Goal: Find specific page/section: Find specific page/section

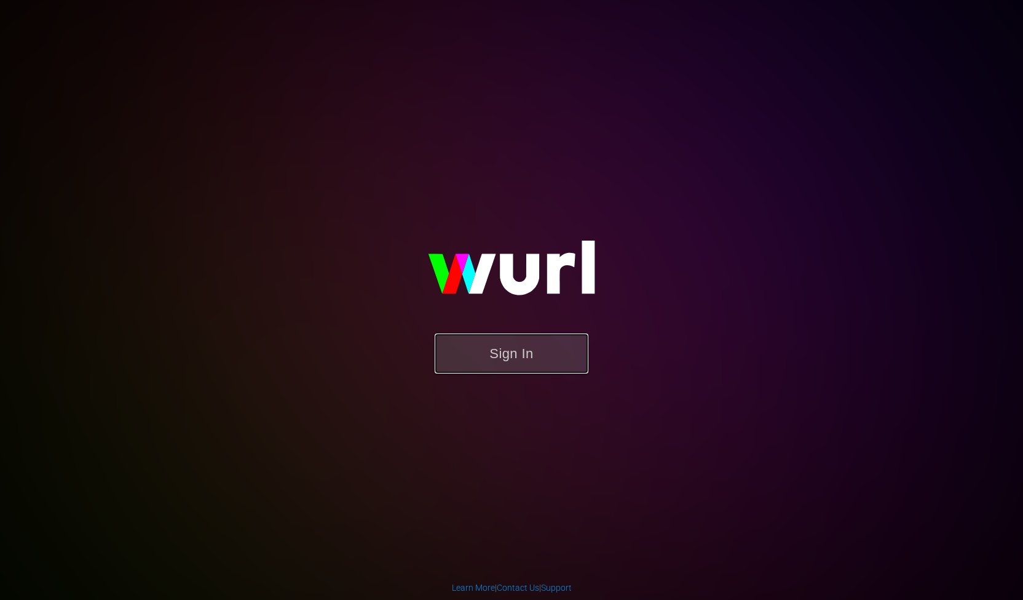
click at [526, 338] on button "Sign In" at bounding box center [512, 353] width 154 height 40
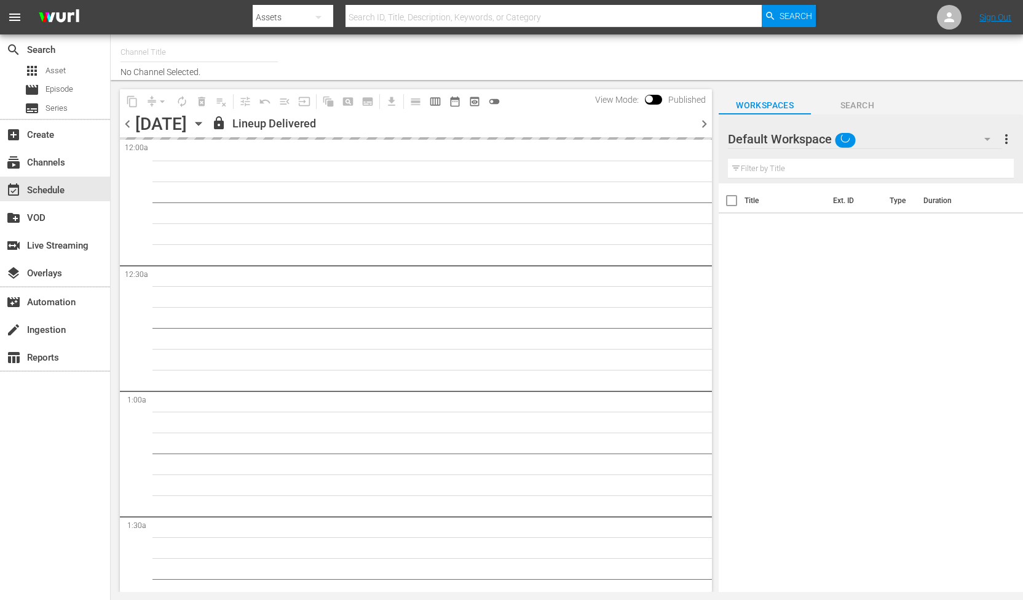
type input "RugbyPass TV (1872)"
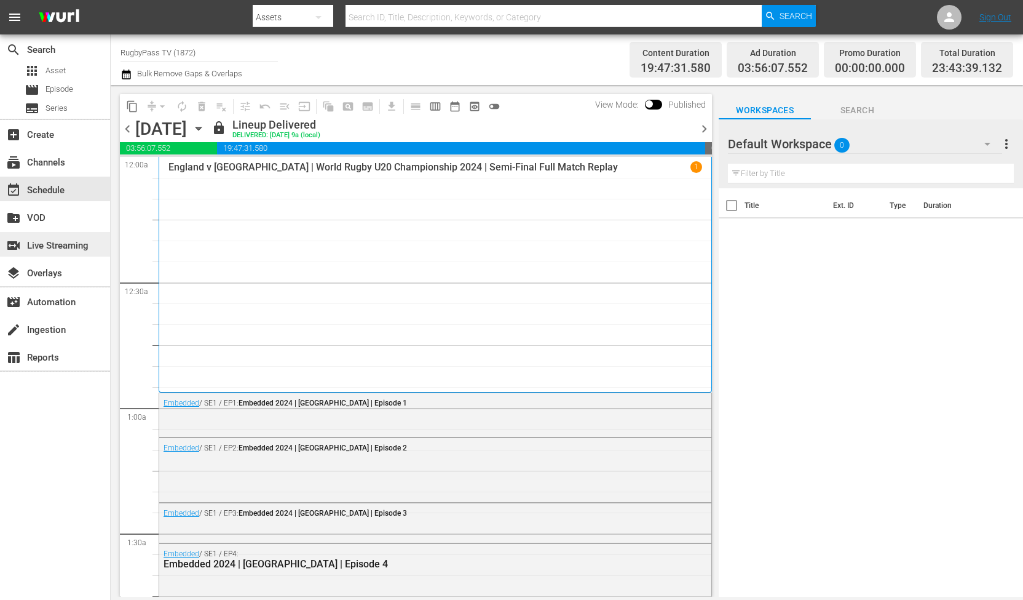
click at [78, 232] on div "switch_video Live Streaming" at bounding box center [55, 244] width 110 height 25
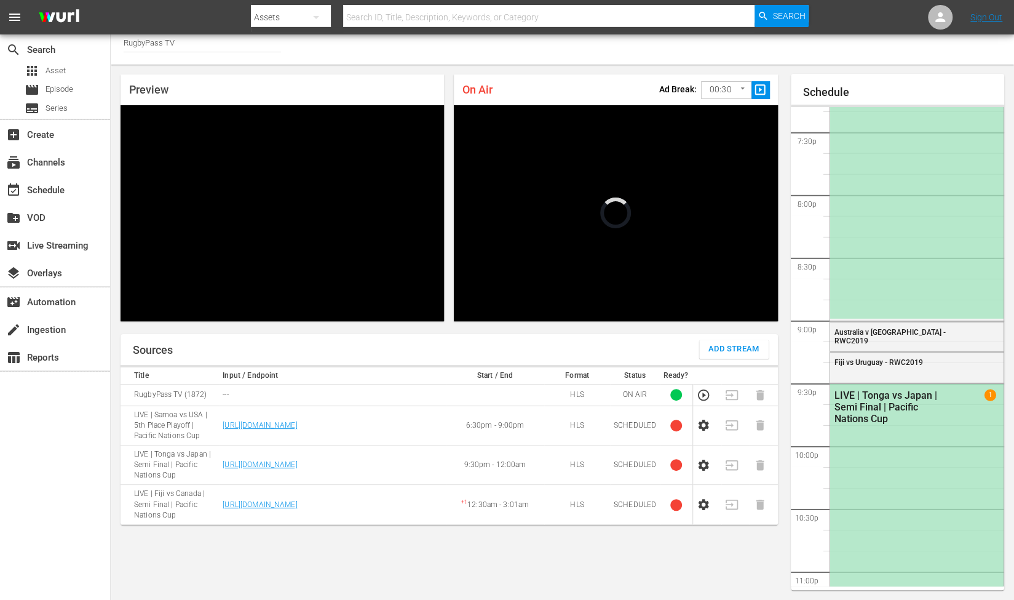
scroll to position [2421, 0]
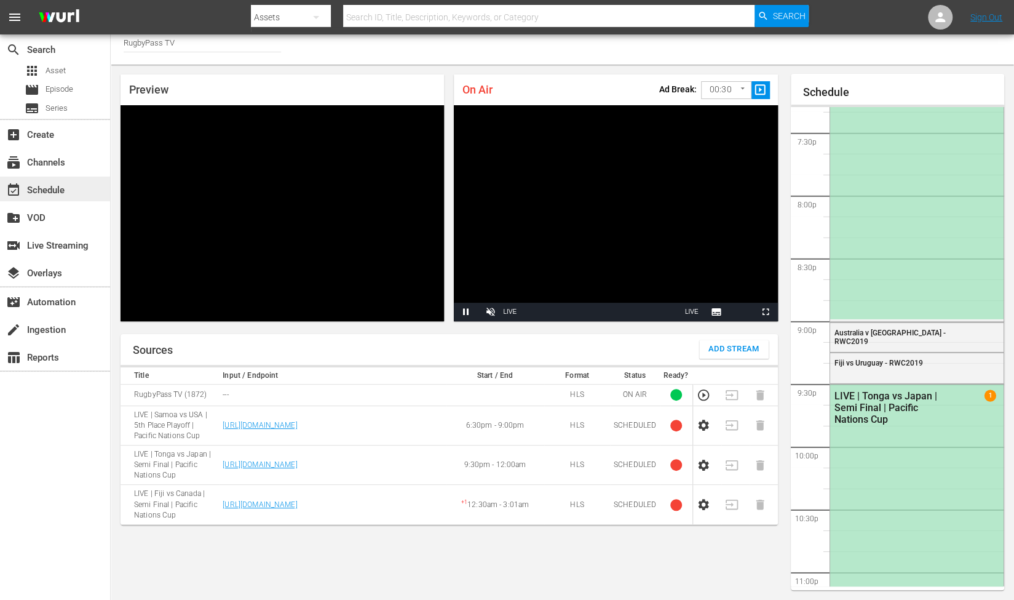
click at [54, 186] on div "event_available Schedule" at bounding box center [34, 188] width 69 height 11
